Goal: Information Seeking & Learning: Learn about a topic

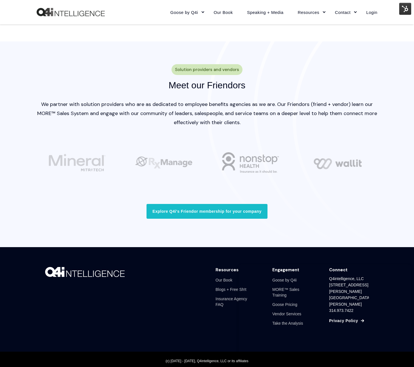
scroll to position [1616, 0]
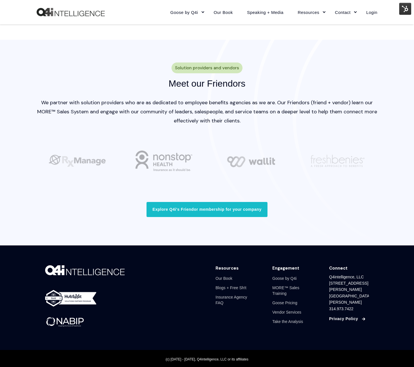
click at [347, 315] on link "Privacy Policy" at bounding box center [343, 318] width 29 height 6
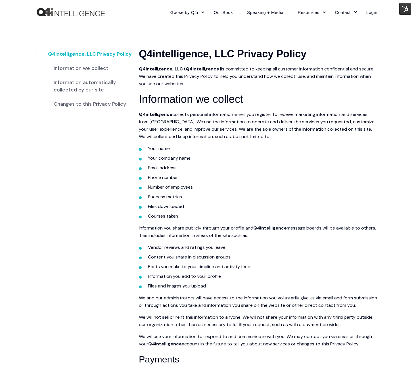
click at [97, 68] on link "Information we collect" at bounding box center [81, 68] width 66 height 14
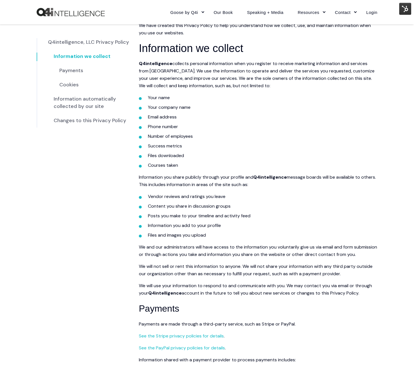
scroll to position [52, 0]
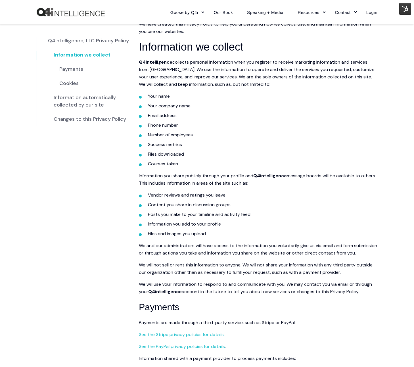
click at [92, 79] on li "Cookies" at bounding box center [96, 83] width 85 height 14
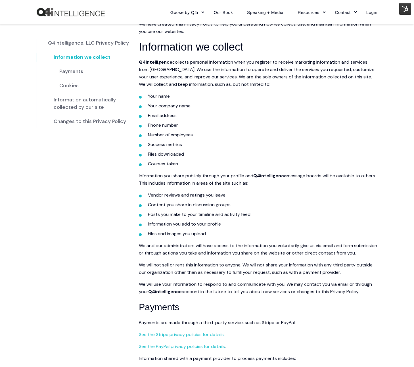
click at [62, 98] on link "Information automatically collected by our site" at bounding box center [93, 104] width 91 height 22
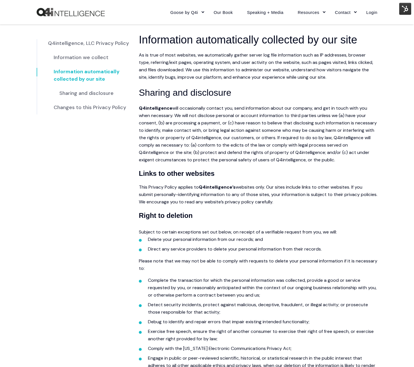
scroll to position [628, 0]
click at [71, 107] on link "Changes to this Privacy Policy" at bounding box center [90, 107] width 84 height 14
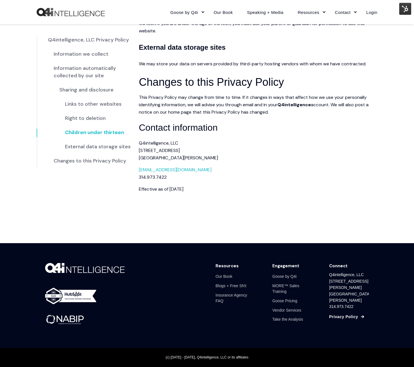
scroll to position [1071, 0]
